Goal: Task Accomplishment & Management: Manage account settings

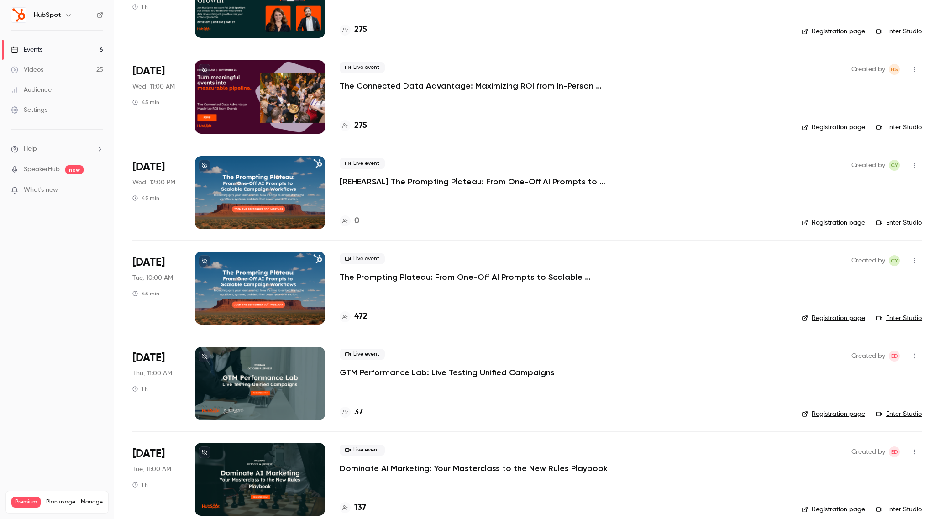
scroll to position [127, 0]
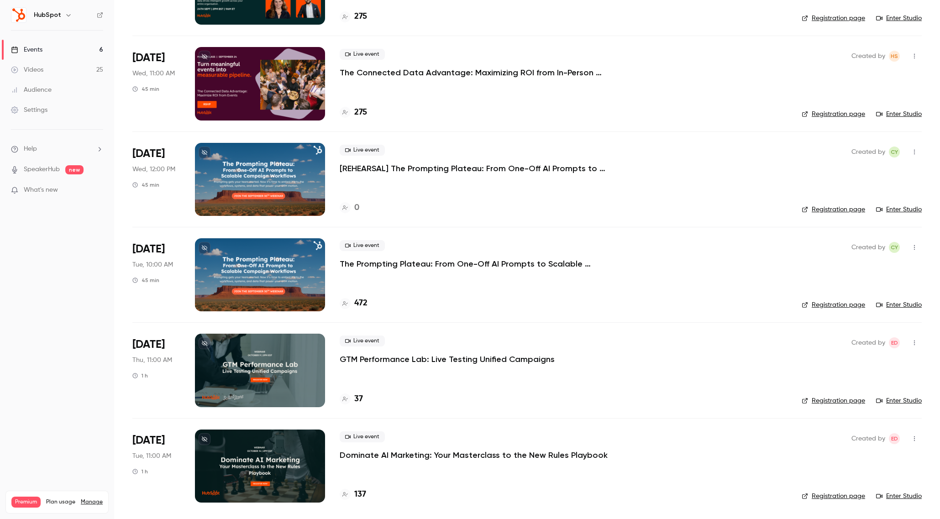
click at [289, 465] on div at bounding box center [260, 466] width 130 height 73
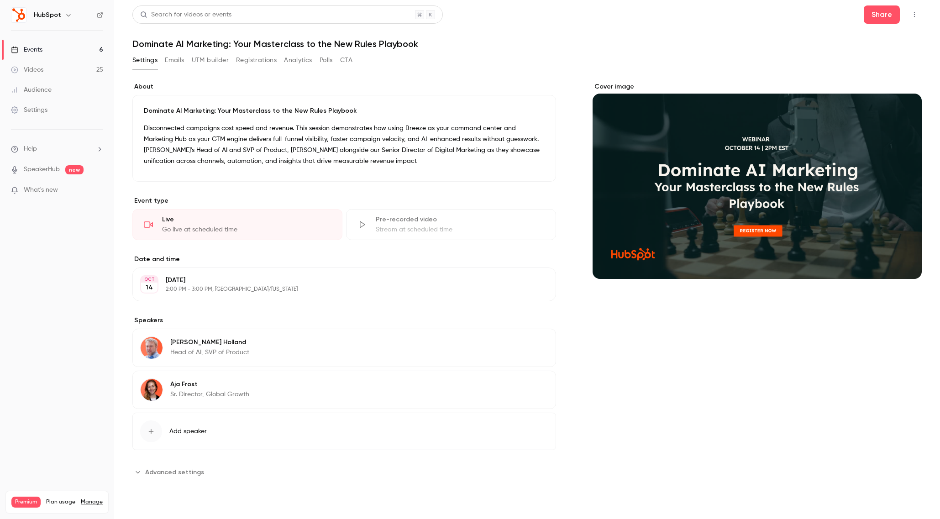
click at [180, 470] on span "Advanced settings" at bounding box center [174, 473] width 59 height 10
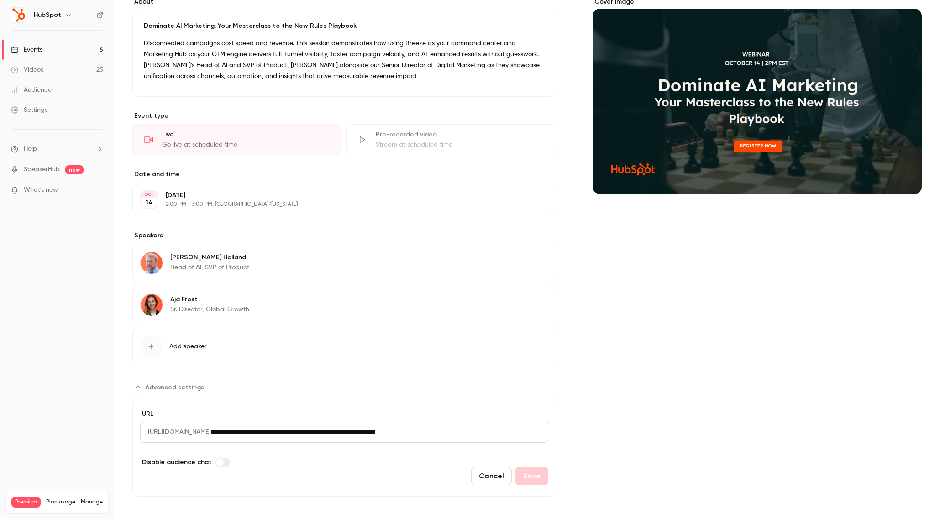
scroll to position [90, 0]
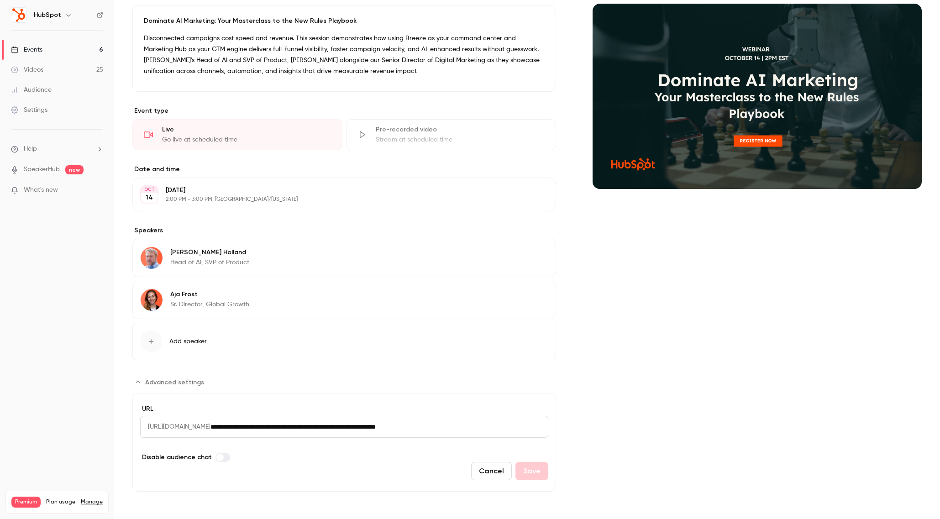
drag, startPoint x: 260, startPoint y: 426, endPoint x: 530, endPoint y: 428, distance: 269.4
click at [530, 428] on input "**********" at bounding box center [379, 427] width 338 height 22
click at [54, 52] on link "Events 6" at bounding box center [57, 50] width 114 height 20
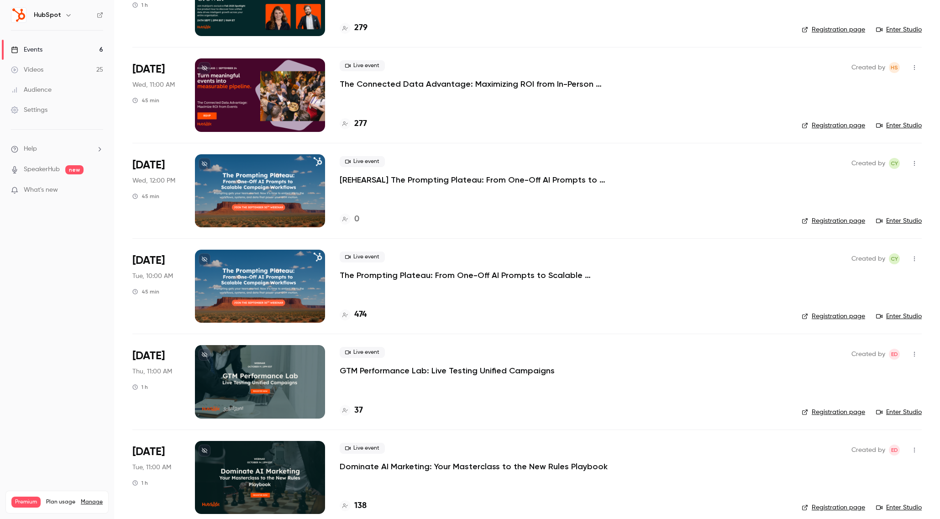
scroll to position [127, 0]
